Goal: Check status: Check status

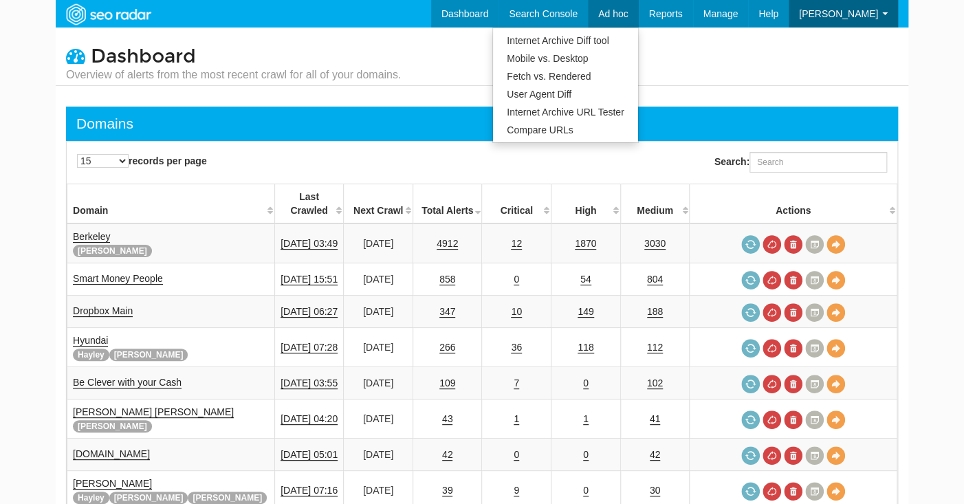
scroll to position [55, 0]
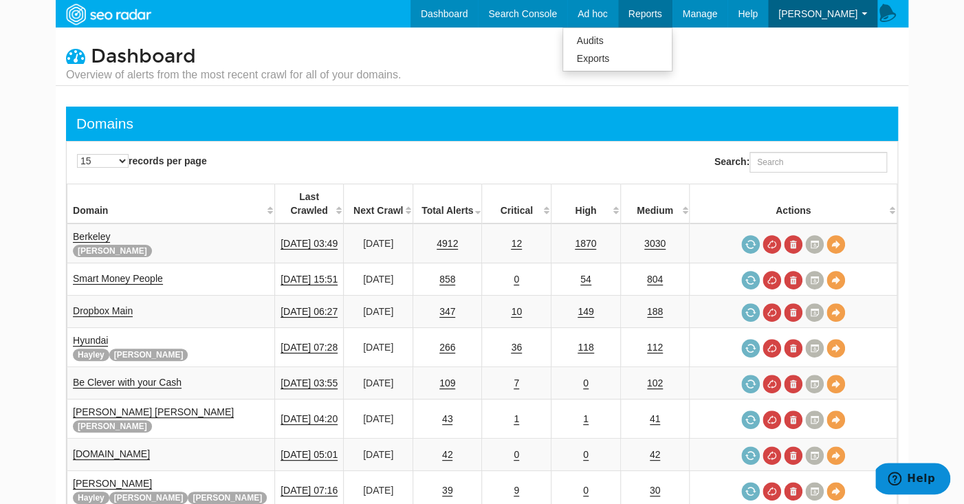
click at [649, 19] on span "Reports" at bounding box center [646, 13] width 34 height 11
click at [636, 43] on link "Audits" at bounding box center [617, 41] width 109 height 18
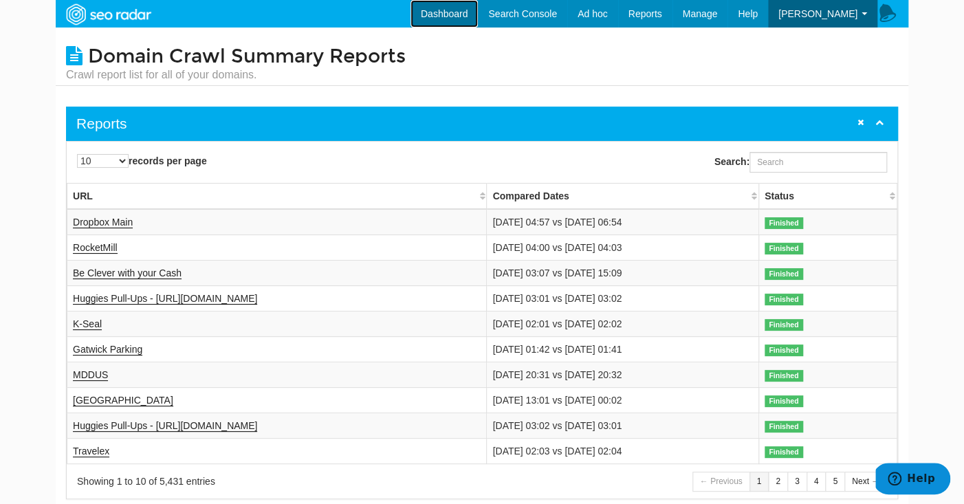
click at [442, 16] on link "Dashboard" at bounding box center [445, 14] width 68 height 28
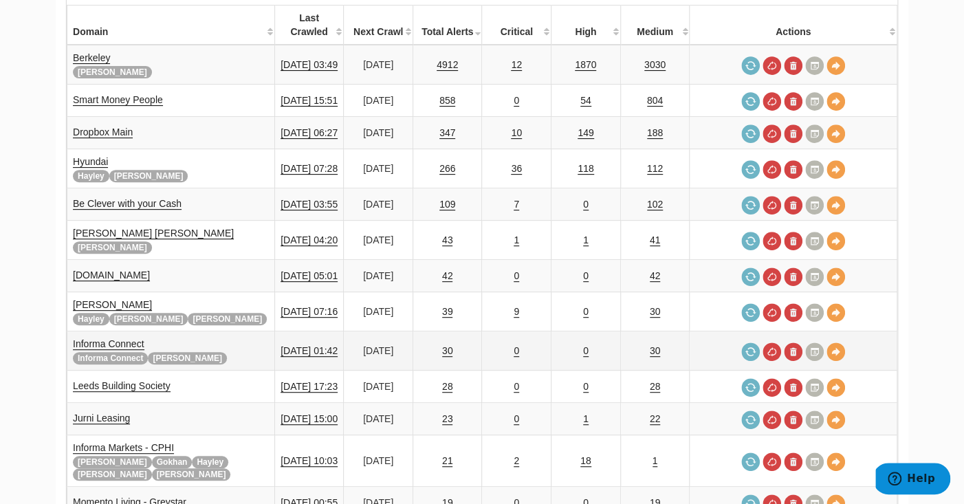
scroll to position [236, 0]
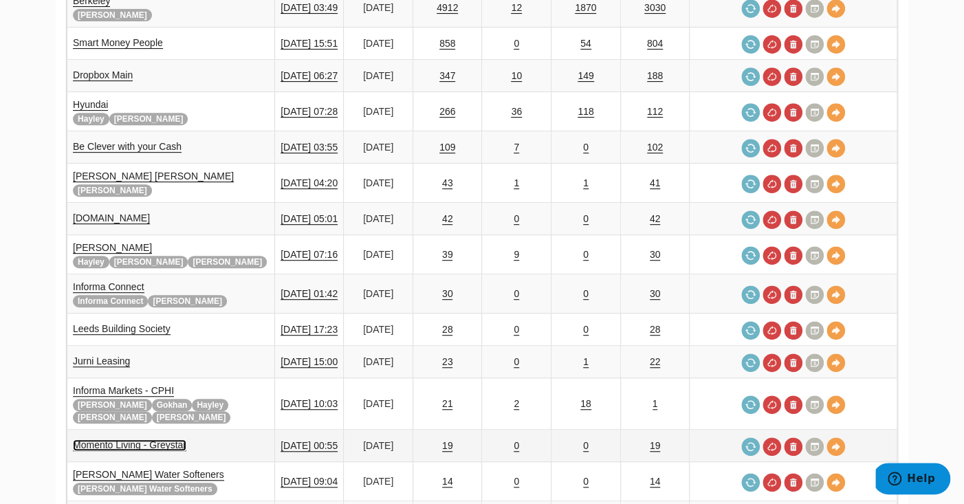
click at [154, 440] on link "Momento Living - Greystar" at bounding box center [130, 446] width 114 height 12
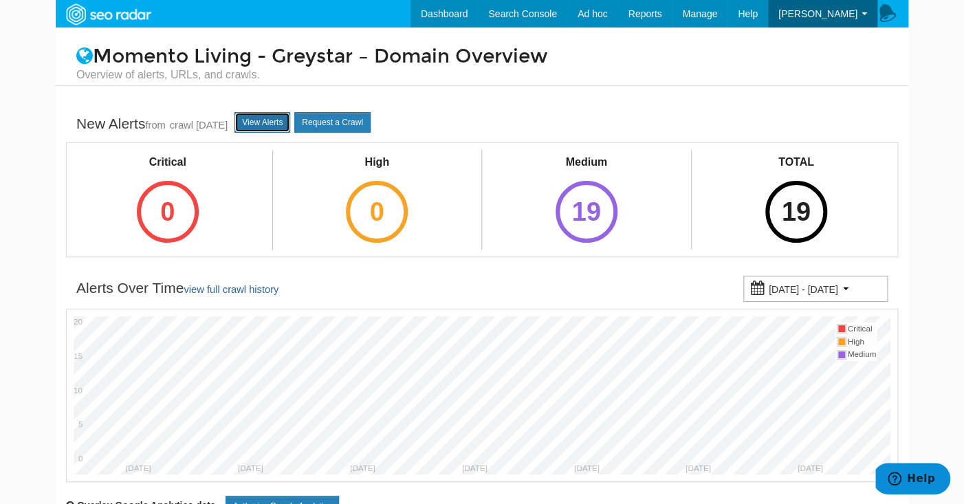
click at [268, 123] on link "View Alerts" at bounding box center [263, 122] width 56 height 21
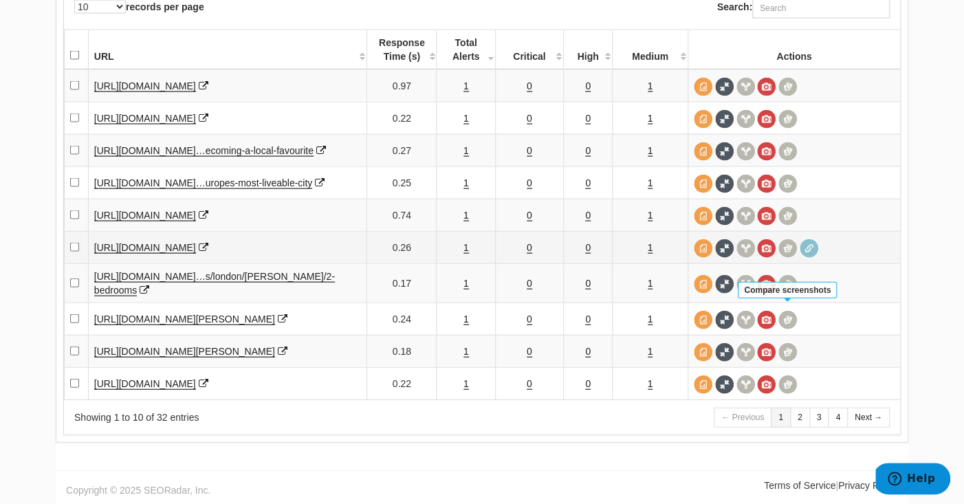
scroll to position [1330, 0]
